Goal: Information Seeking & Learning: Learn about a topic

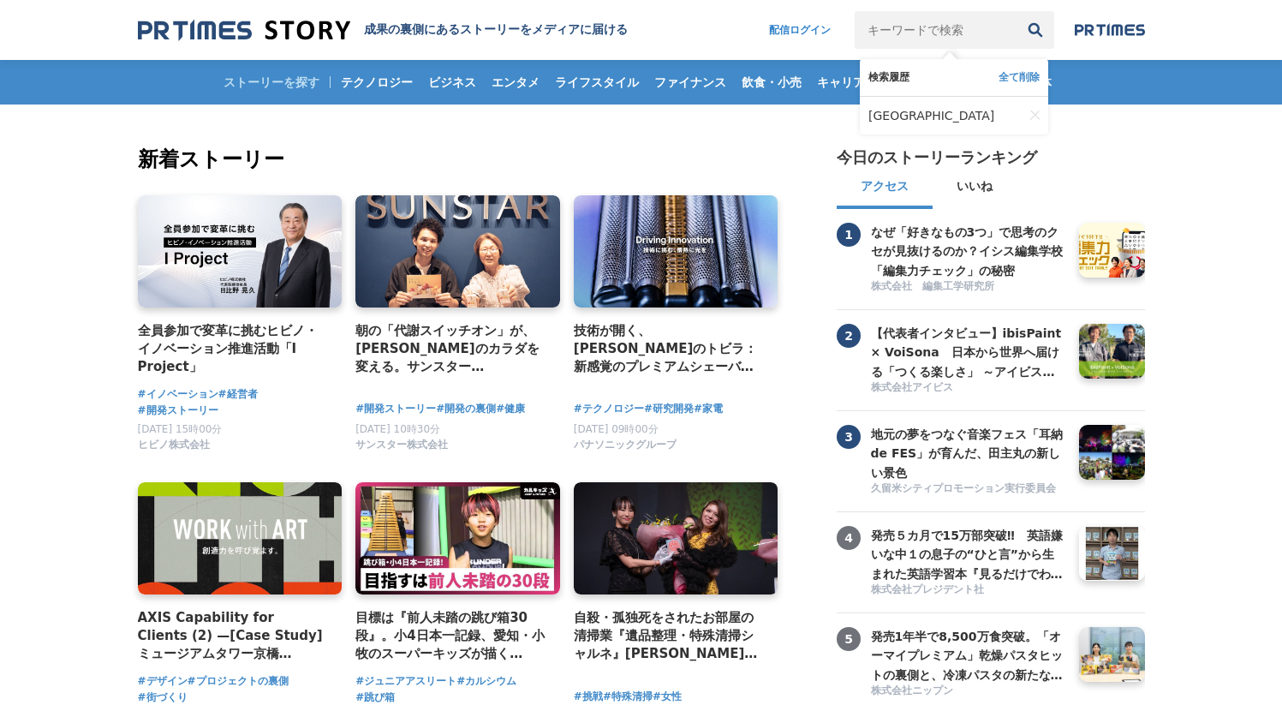
click at [937, 25] on input "キーワードで検索" at bounding box center [935, 30] width 162 height 38
type input "上市"
click at [1016, 11] on button "検索" at bounding box center [1035, 30] width 38 height 38
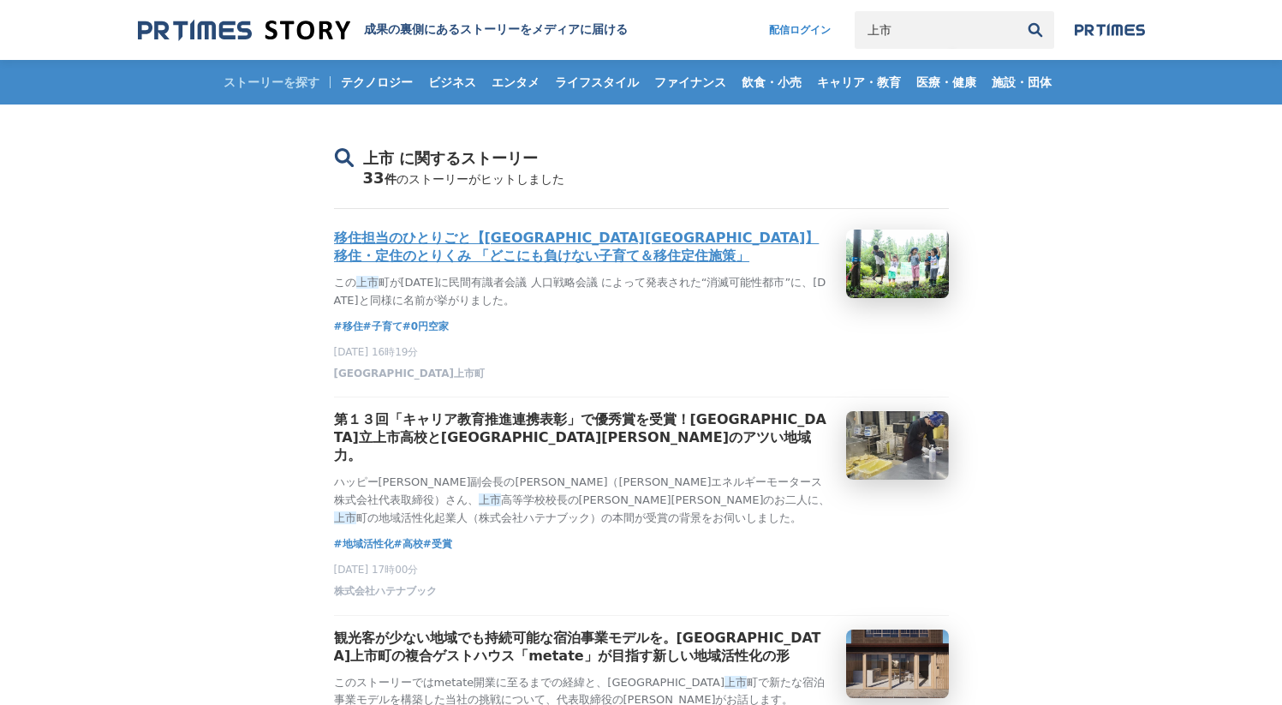
click at [735, 248] on h3 "移住担当のひとりごと【[GEOGRAPHIC_DATA][GEOGRAPHIC_DATA]】移住・定住のとりくみ 「どこにも負けない子育て＆移住定住施策」" at bounding box center [583, 247] width 498 height 36
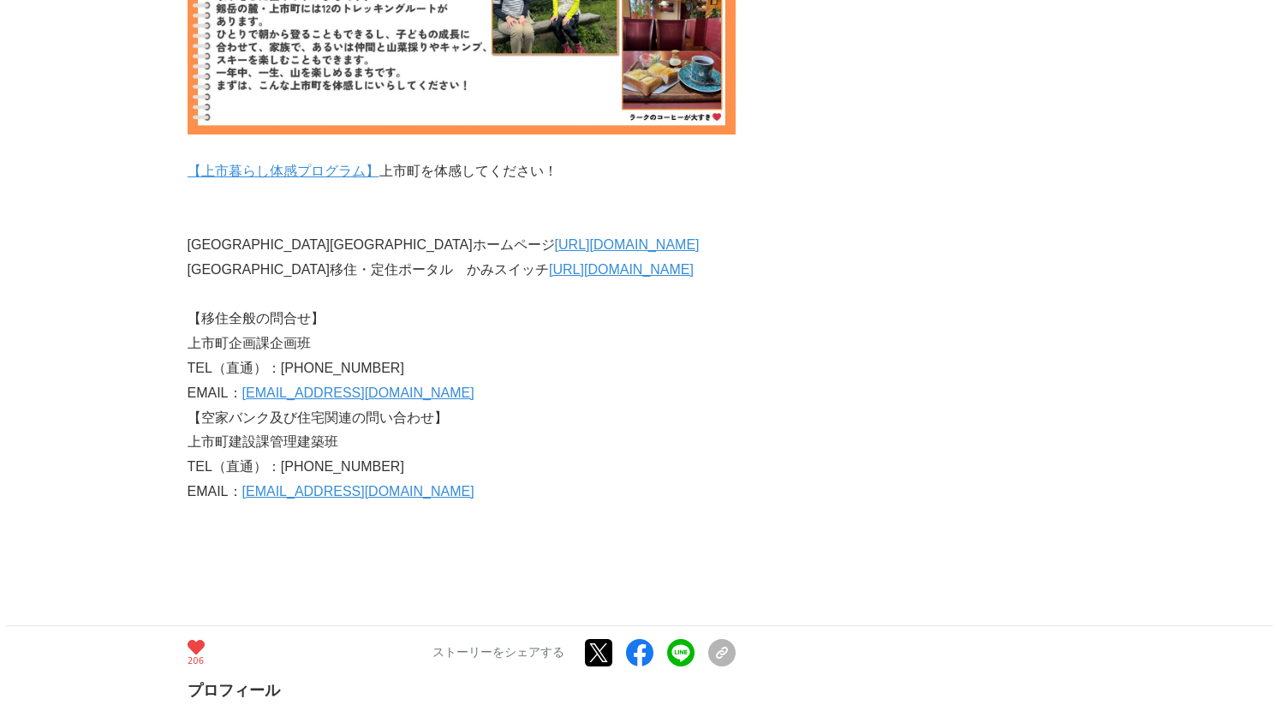
scroll to position [7446, 0]
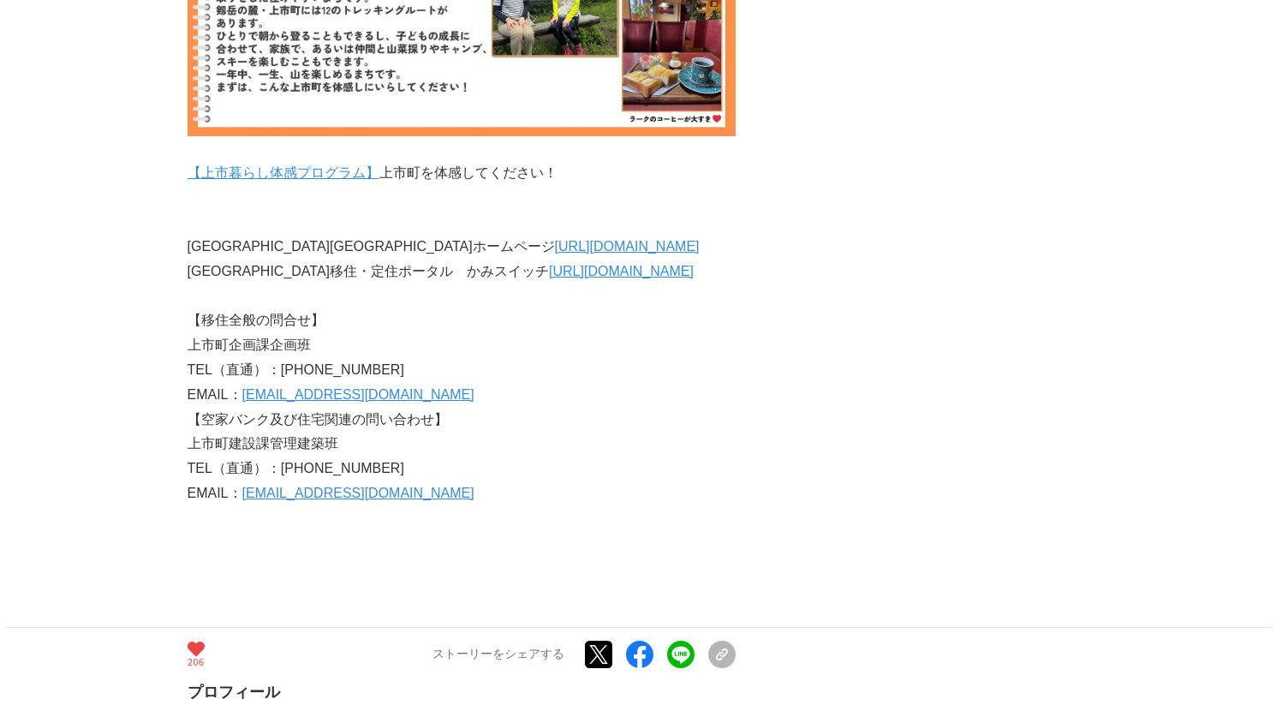
click at [327, 165] on link "【上市暮らし体感プログラム】" at bounding box center [284, 172] width 192 height 15
